Goal: Register for event/course

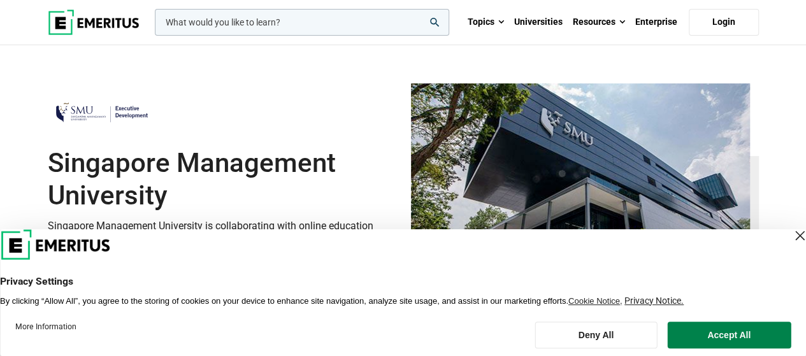
click at [791, 238] on div "Close Layer" at bounding box center [800, 236] width 18 height 18
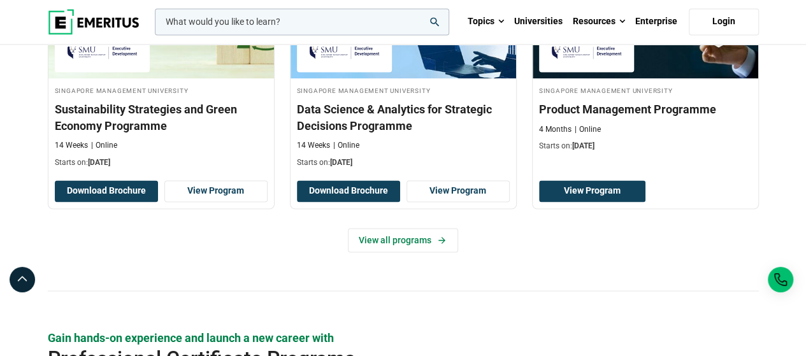
scroll to position [994, 0]
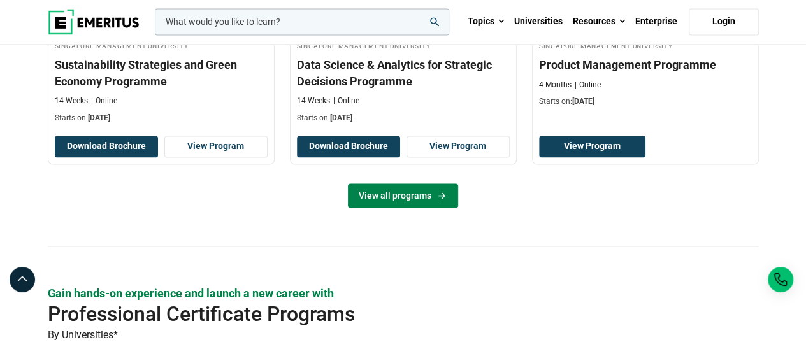
click at [410, 194] on link "View all programs" at bounding box center [403, 196] width 110 height 24
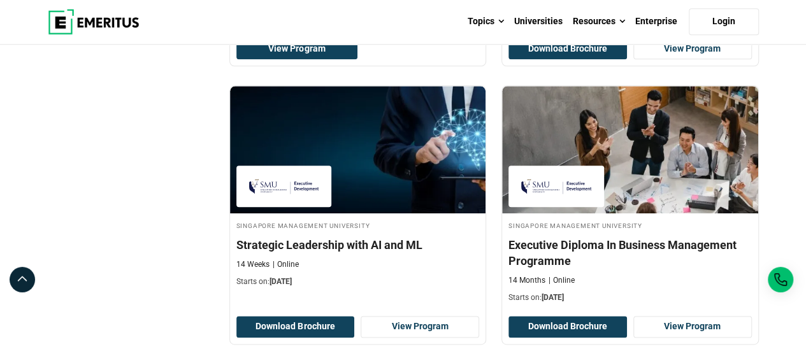
scroll to position [714, 0]
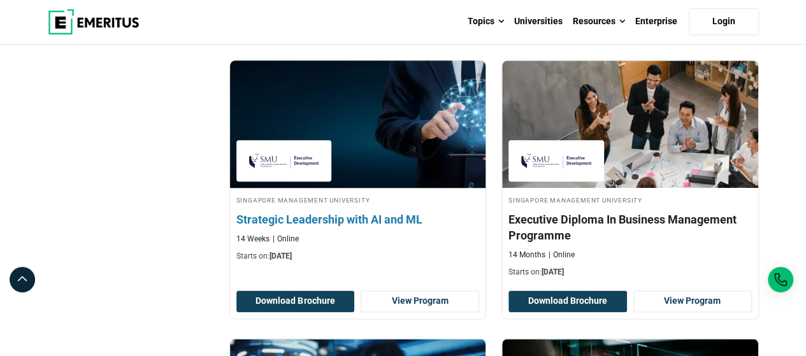
click at [343, 215] on h4 "Strategic Leadership with AI and ML" at bounding box center [357, 220] width 243 height 16
